Goal: Complete application form

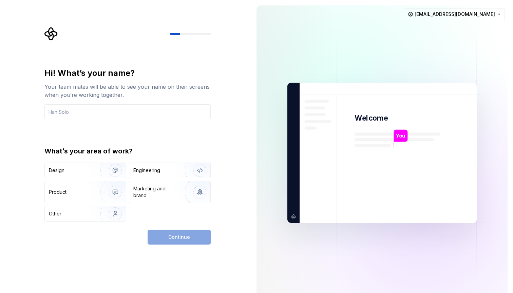
click at [153, 137] on div "Hi! What’s your name? Your team mates will be able to see your name on their sc…" at bounding box center [127, 145] width 166 height 154
click at [121, 111] on input "text" at bounding box center [127, 111] width 166 height 15
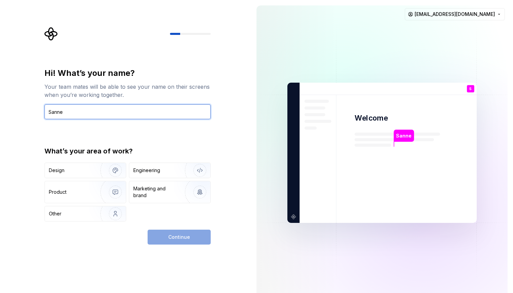
type input "Sanne"
click at [24, 80] on div "Hi! What’s your name? Your team mates will be able to see your name on their sc…" at bounding box center [125, 153] width 251 height 306
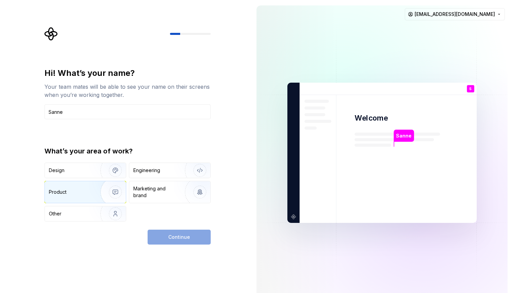
click at [110, 192] on img "button" at bounding box center [110, 192] width 43 height 45
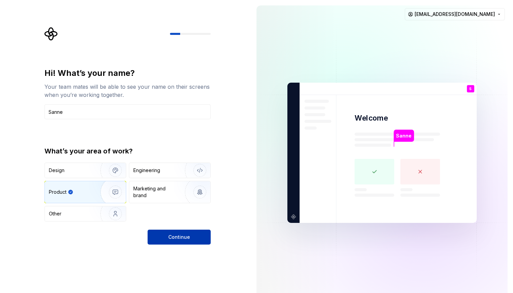
click at [192, 240] on button "Continue" at bounding box center [178, 237] width 63 height 15
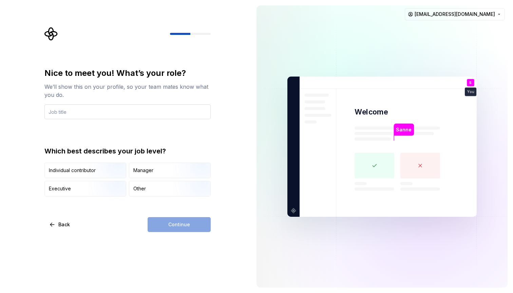
click at [140, 112] on input "text" at bounding box center [127, 111] width 166 height 15
drag, startPoint x: 102, startPoint y: 115, endPoint x: 8, endPoint y: 114, distance: 93.6
click at [8, 114] on div "Nice to meet you! What’s your role? We’ll show this on your profile, so your te…" at bounding box center [125, 146] width 251 height 293
type input "CPO"
click at [6, 133] on div "Nice to meet you! What’s your role? We’ll show this on your profile, so your te…" at bounding box center [125, 146] width 251 height 293
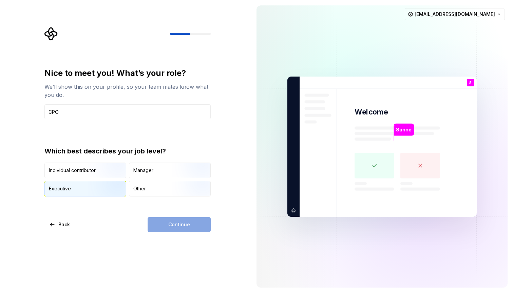
click at [106, 191] on img "button" at bounding box center [109, 197] width 43 height 45
click at [157, 223] on button "Continue" at bounding box center [178, 224] width 63 height 15
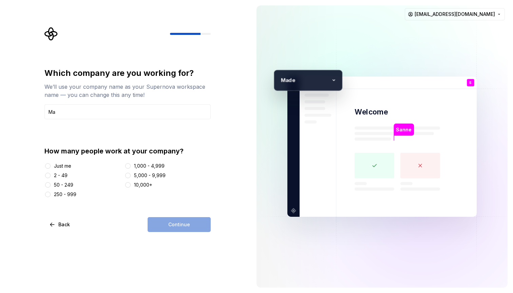
type input "M"
type input "Akeka & Made It"
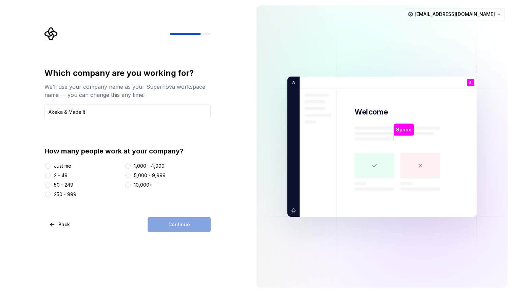
click at [63, 176] on div "2 - 49" at bounding box center [61, 175] width 14 height 7
click at [51, 176] on button "2 - 49" at bounding box center [47, 175] width 5 height 5
click at [186, 225] on span "Continue" at bounding box center [179, 224] width 22 height 7
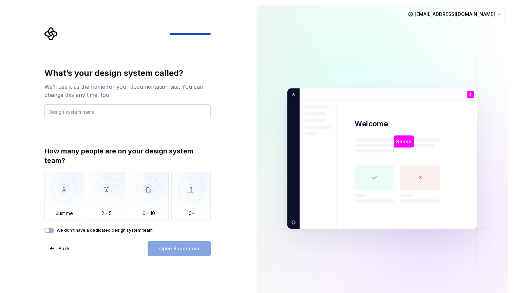
click at [140, 110] on input "text" at bounding box center [127, 111] width 166 height 15
click at [183, 81] on div "What’s your design system called? We’ll use it as the name for your documentati…" at bounding box center [127, 83] width 166 height 31
drag, startPoint x: 72, startPoint y: 111, endPoint x: 8, endPoint y: 110, distance: 63.7
click at [8, 110] on div "What’s your design system called? We’ll use it as the name for your documentati…" at bounding box center [125, 158] width 251 height 317
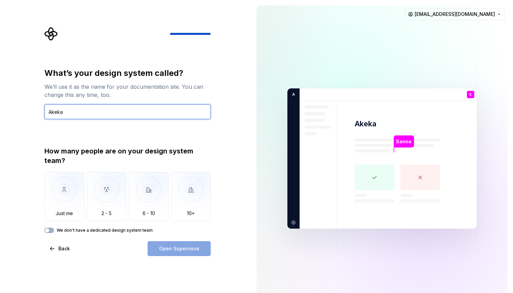
type input "Akeka"
click at [0, 125] on div "What’s your design system called? We’ll use it as the name for your documentati…" at bounding box center [125, 158] width 251 height 317
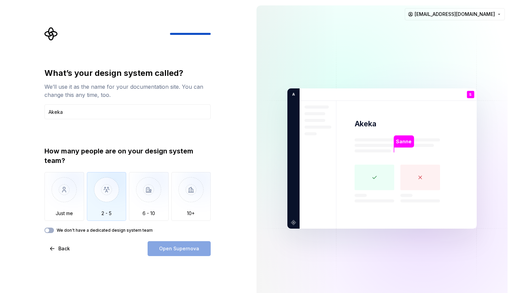
click at [98, 186] on img "button" at bounding box center [107, 194] width 40 height 45
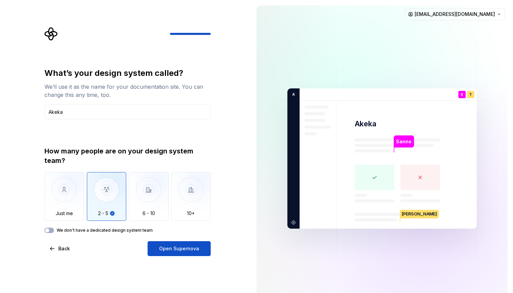
click at [47, 233] on div "What’s your design system called? We’ll use it as the name for your documentati…" at bounding box center [127, 162] width 166 height 189
click at [47, 231] on span "button" at bounding box center [47, 231] width 4 height 4
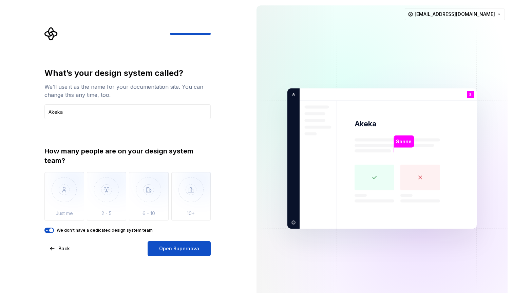
click at [47, 231] on icon "button" at bounding box center [47, 230] width 2 height 1
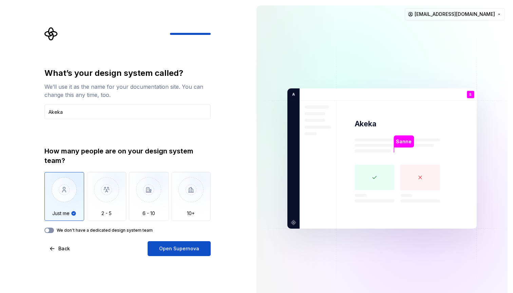
click at [47, 231] on span "button" at bounding box center [47, 231] width 4 height 4
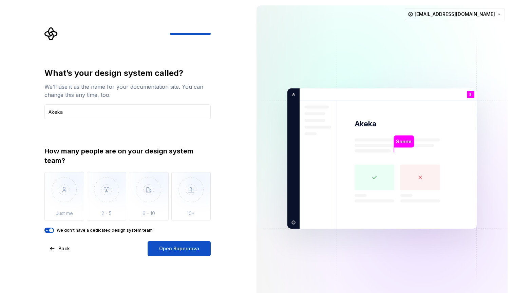
click at [47, 231] on icon "button" at bounding box center [47, 230] width 2 height 1
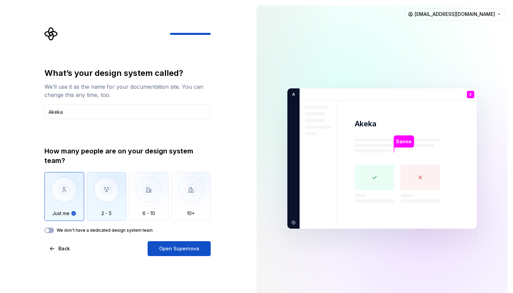
click at [104, 205] on img "button" at bounding box center [107, 194] width 40 height 45
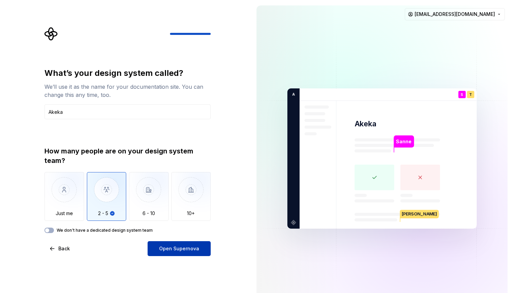
click at [174, 253] on button "Open Supernova" at bounding box center [178, 248] width 63 height 15
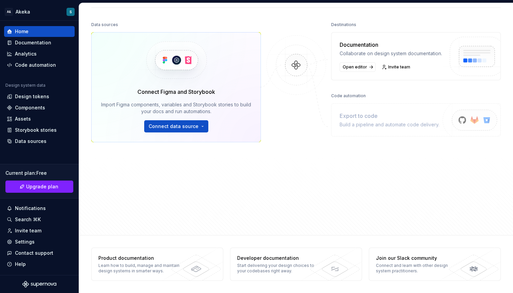
scroll to position [76, 0]
click at [410, 261] on div "Join our Slack community Connect and learn with other design system practitione…" at bounding box center [418, 264] width 98 height 33
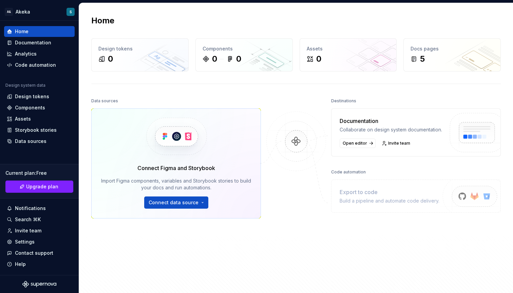
scroll to position [0, 0]
